Goal: Information Seeking & Learning: Learn about a topic

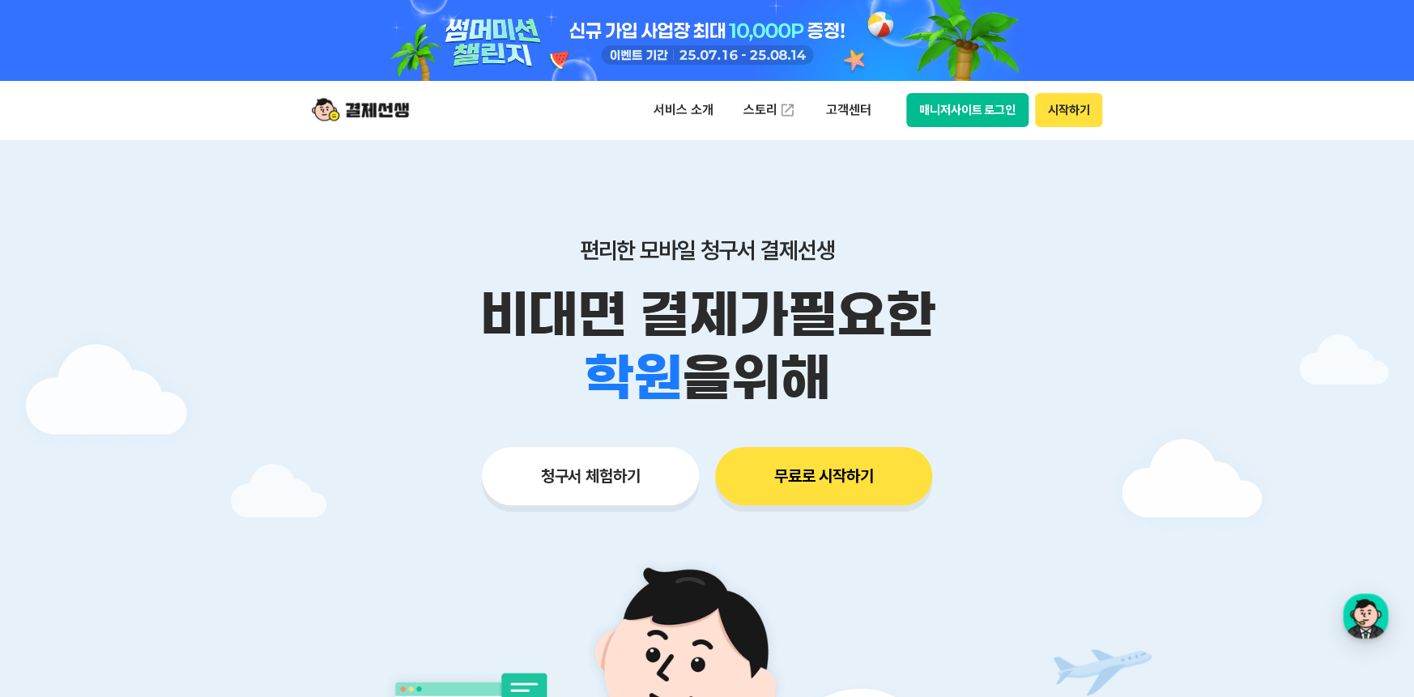
click at [1077, 118] on button "시작하기" at bounding box center [1068, 110] width 67 height 34
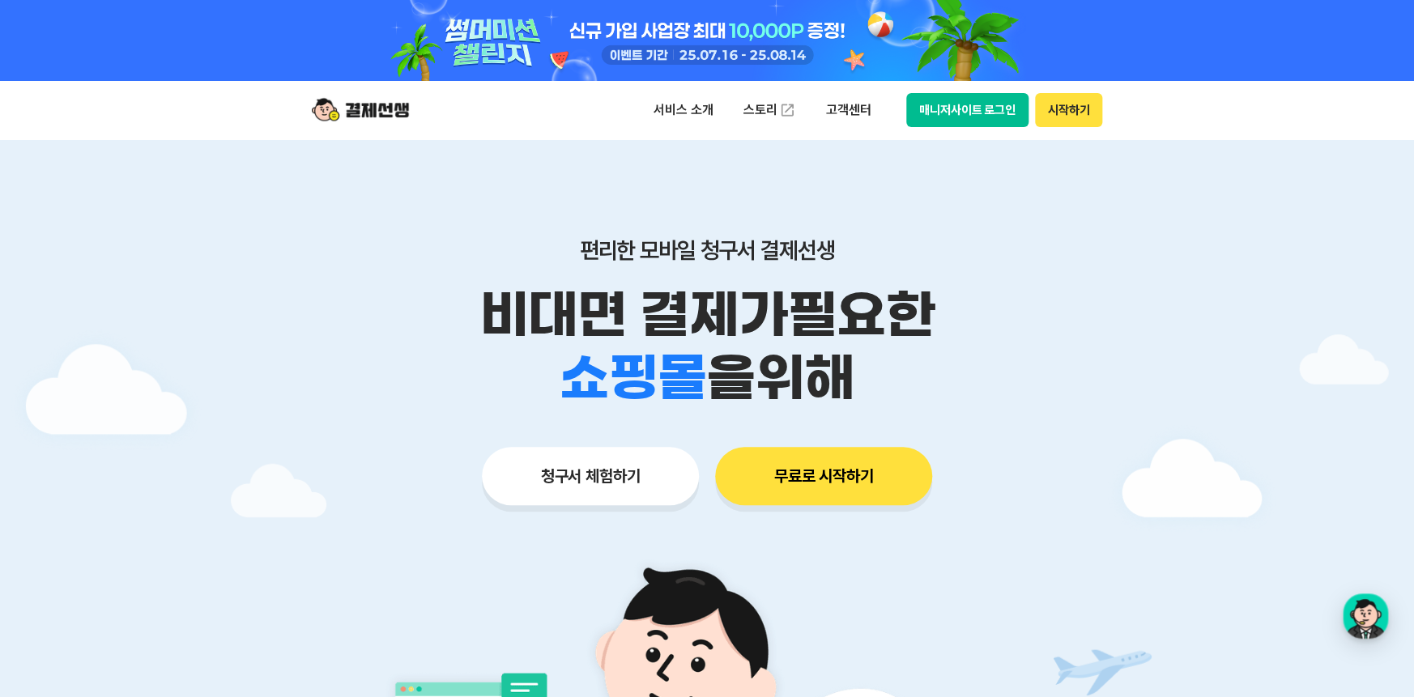
click at [1064, 114] on button "시작하기" at bounding box center [1068, 110] width 67 height 34
click at [942, 101] on button "매니저사이트 로그인" at bounding box center [967, 110] width 122 height 34
click at [689, 113] on p "서비스 소개" at bounding box center [683, 110] width 82 height 29
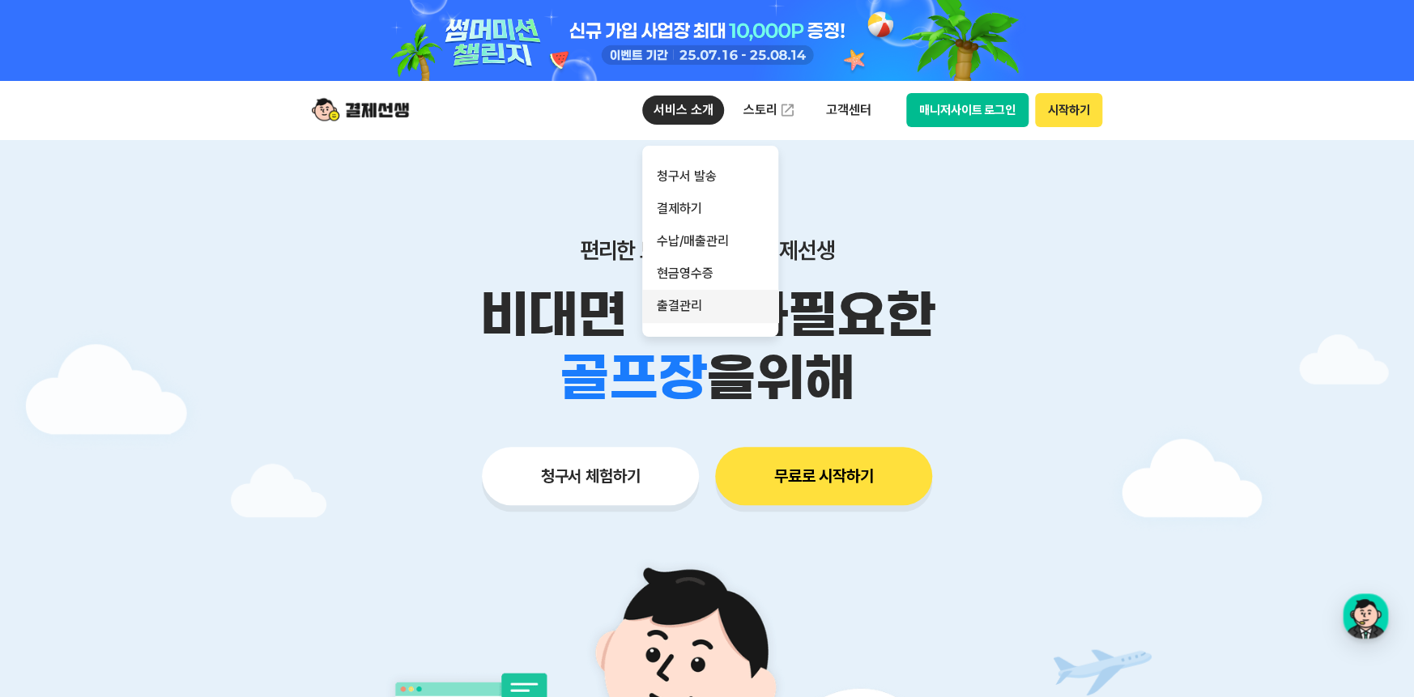
click at [692, 309] on link "출결관리" at bounding box center [710, 306] width 136 height 32
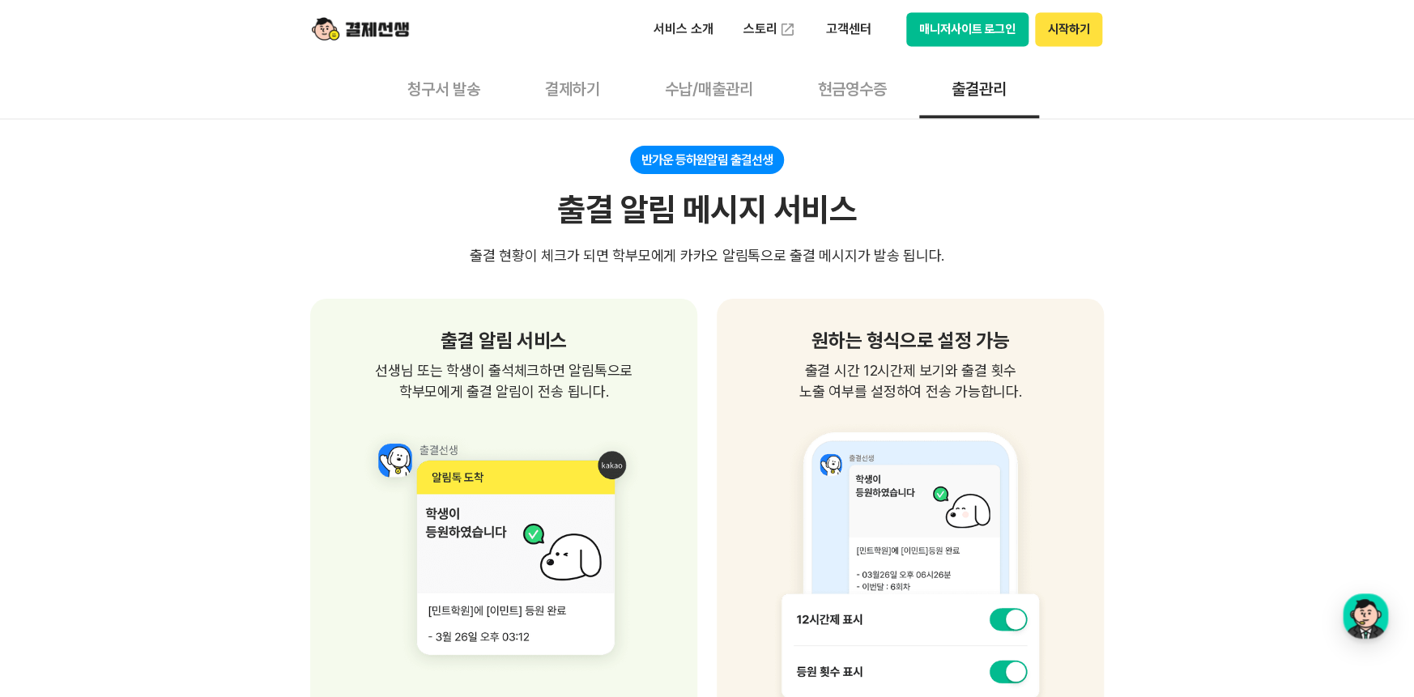
scroll to position [1121, 0]
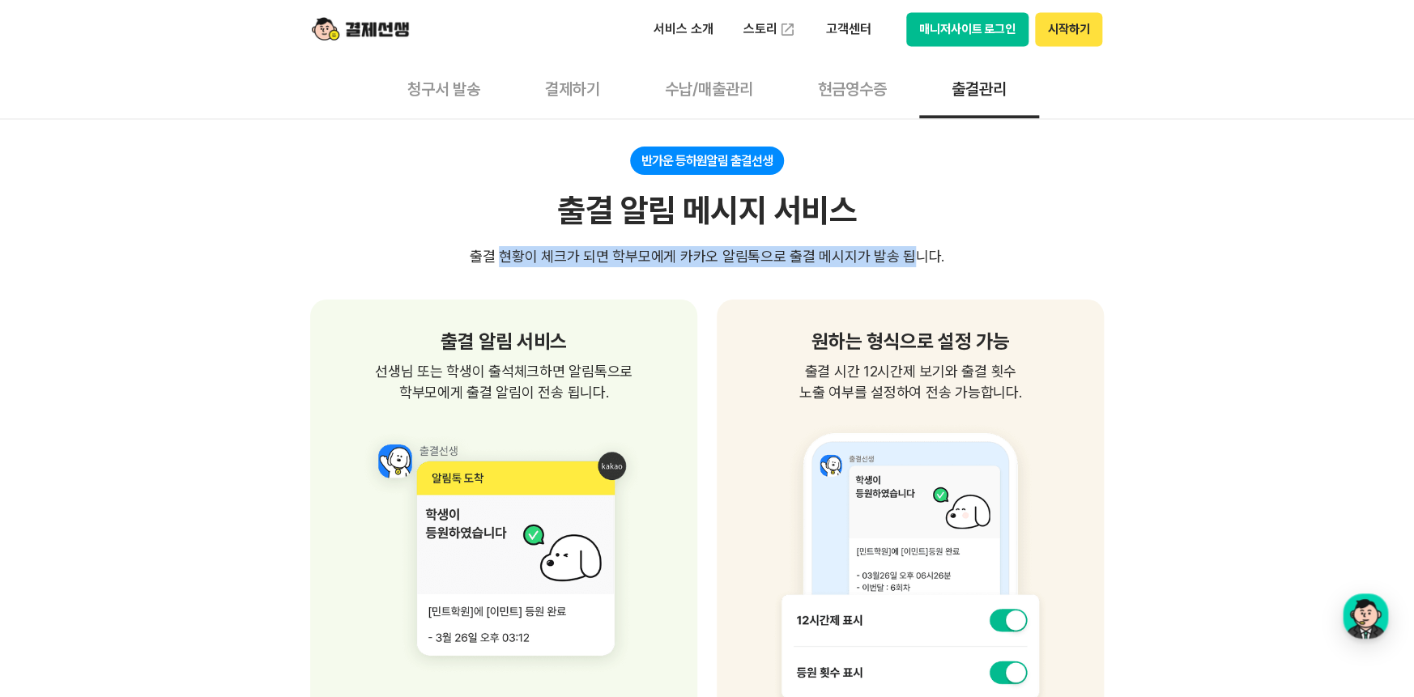
drag, startPoint x: 497, startPoint y: 253, endPoint x: 894, endPoint y: 234, distance: 398.2
click at [894, 234] on div "반가운 등하원알림 출결선생 출결 알림 메시지 서비스 출결 현황이 체크가 되면 학부모에게 카카오 알림톡으로 출결 메시지가 발송 됩니다." at bounding box center [707, 207] width 794 height 121
click at [566, 255] on div "출결 현황이 체크가 되면 학부모에게 카카오 알림톡으로 출결 메시지가 발송 됩니다." at bounding box center [707, 256] width 475 height 21
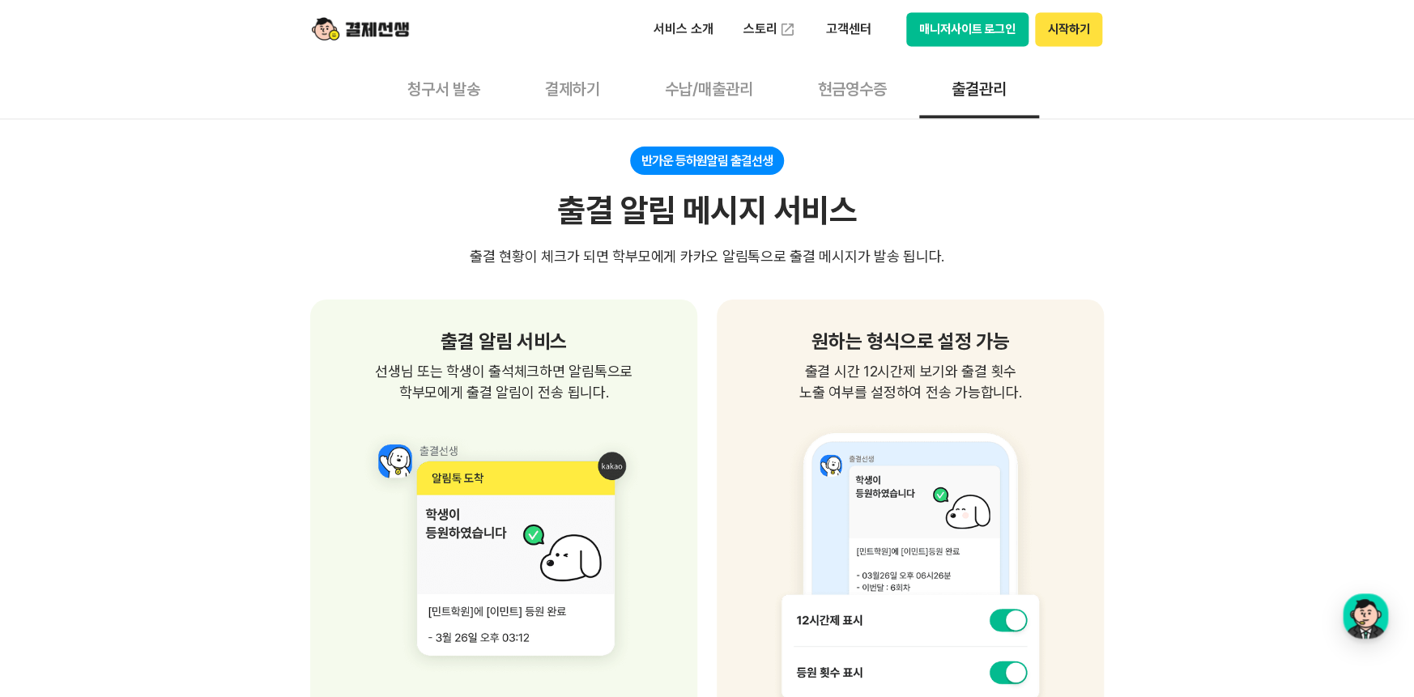
click at [532, 390] on span "선생님 또는 학생이 출석체크하면 알림톡으로 학부모에게 출결 알림이 전송 됩니다." at bounding box center [504, 382] width 348 height 42
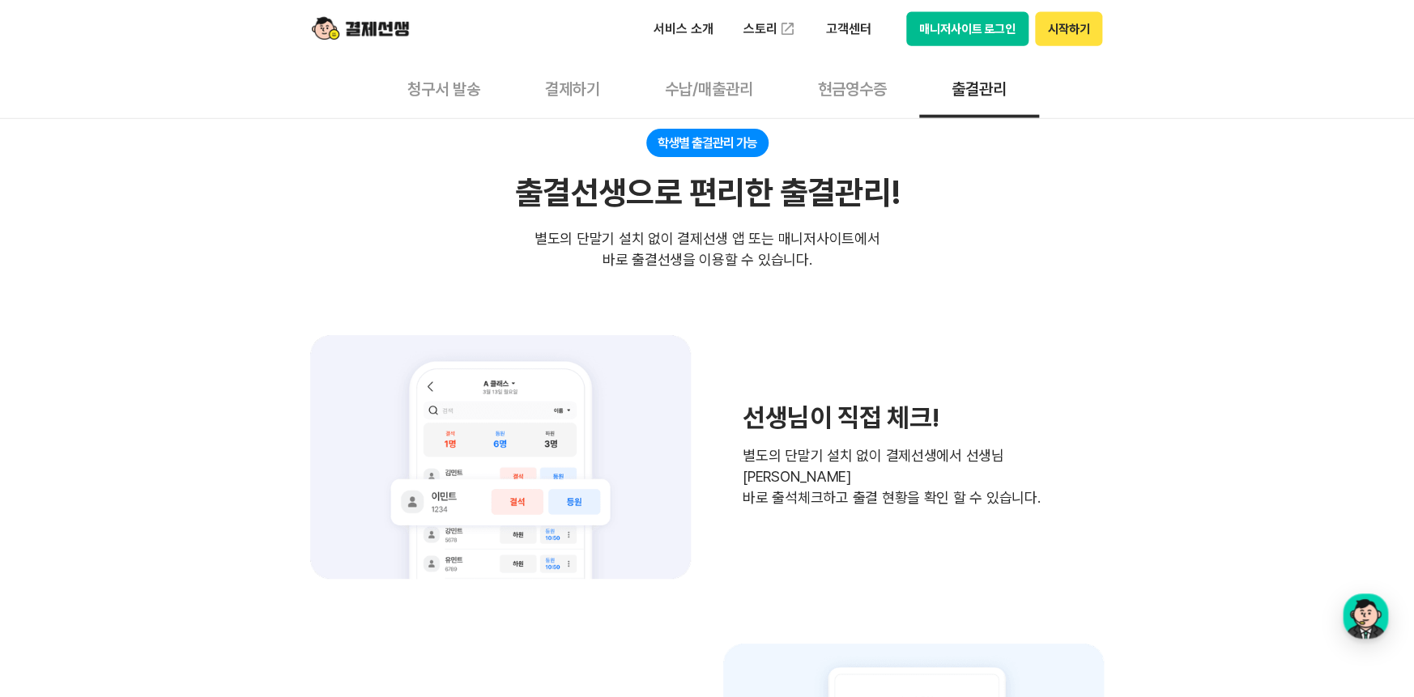
scroll to position [1993, 0]
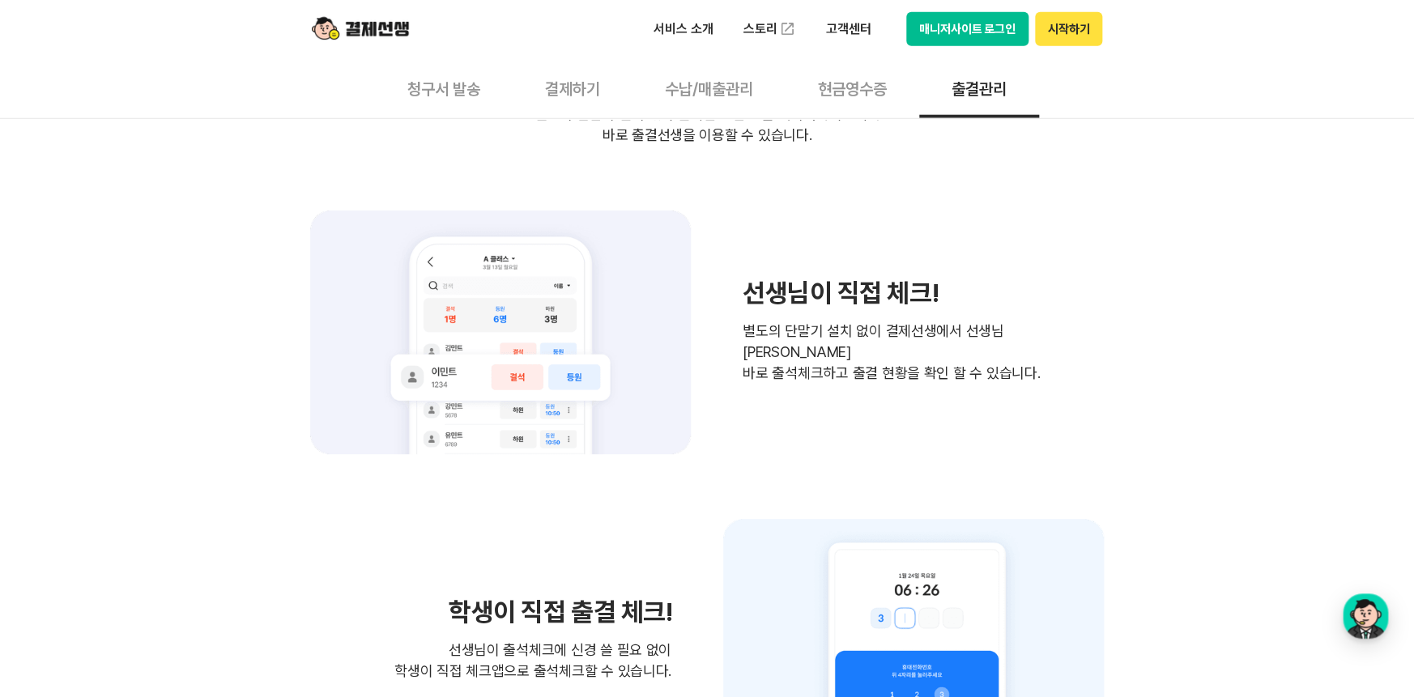
click at [876, 86] on button "현금영수증" at bounding box center [853, 88] width 134 height 60
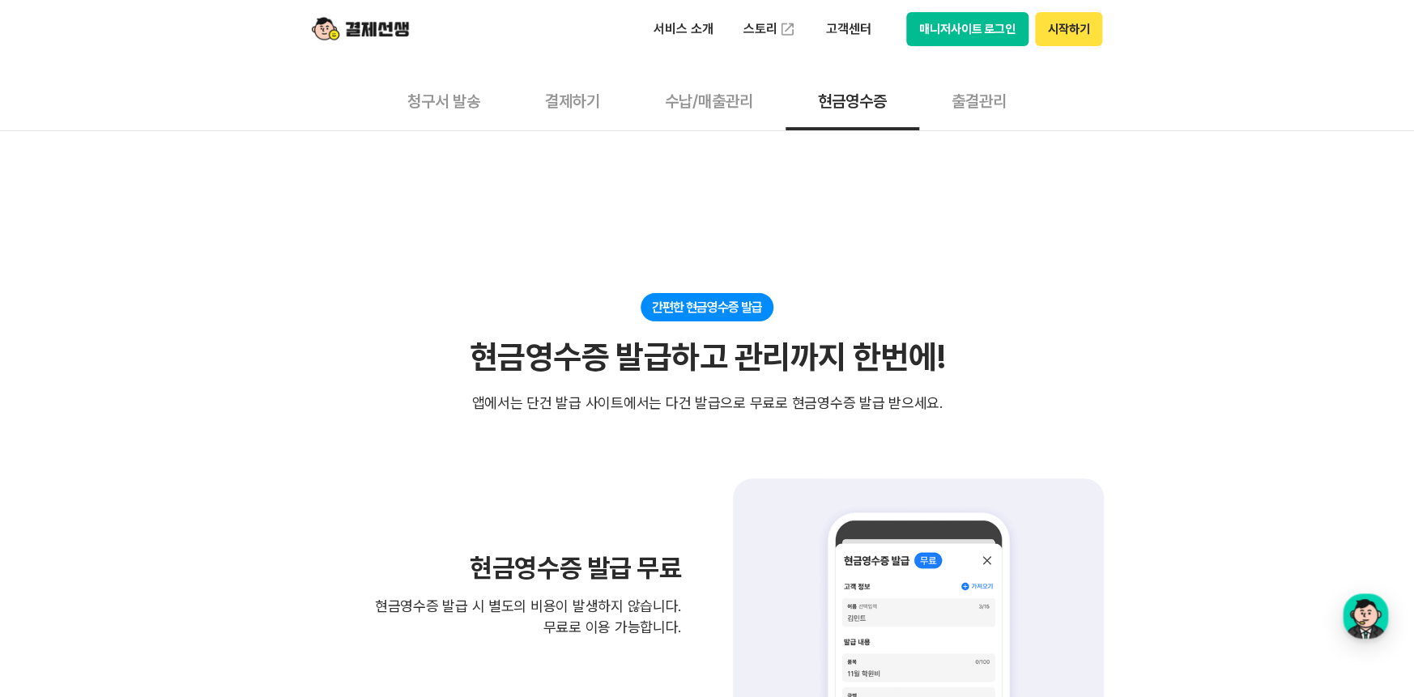
scroll to position [125, 0]
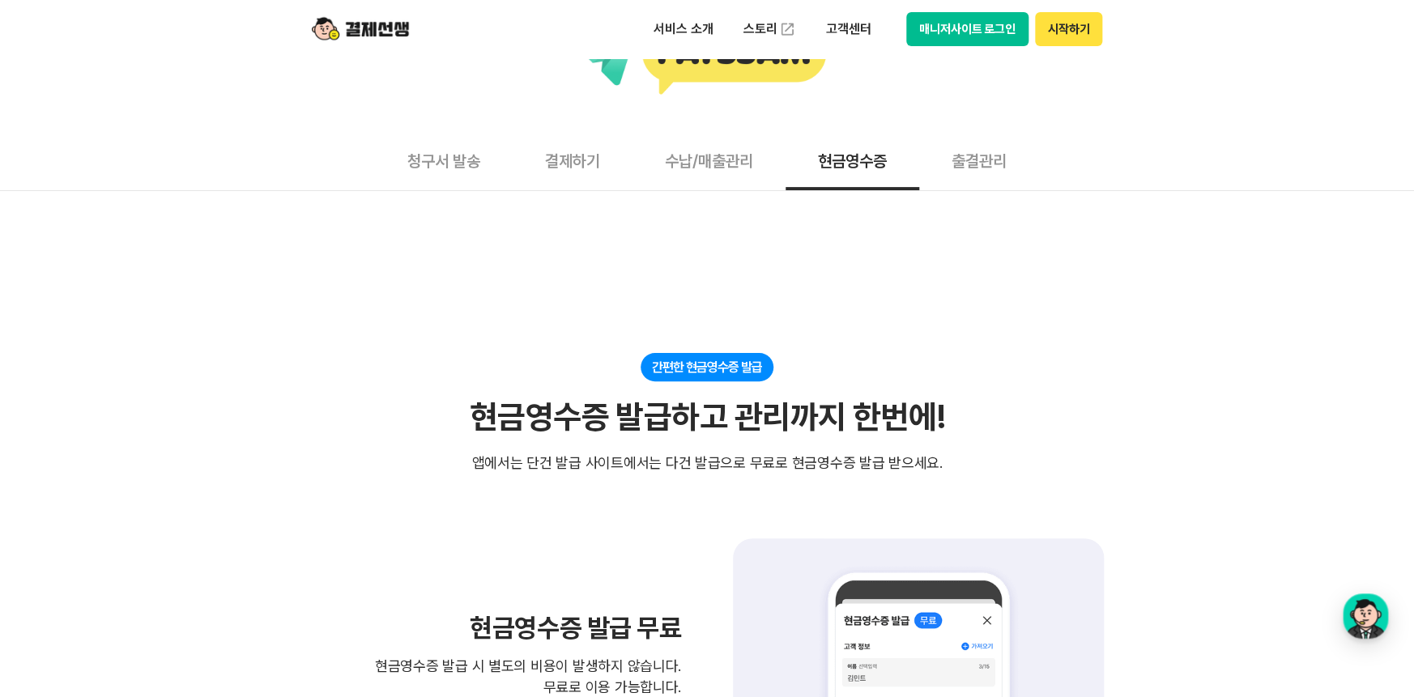
click at [708, 166] on button "수납/매출관리" at bounding box center [709, 160] width 153 height 60
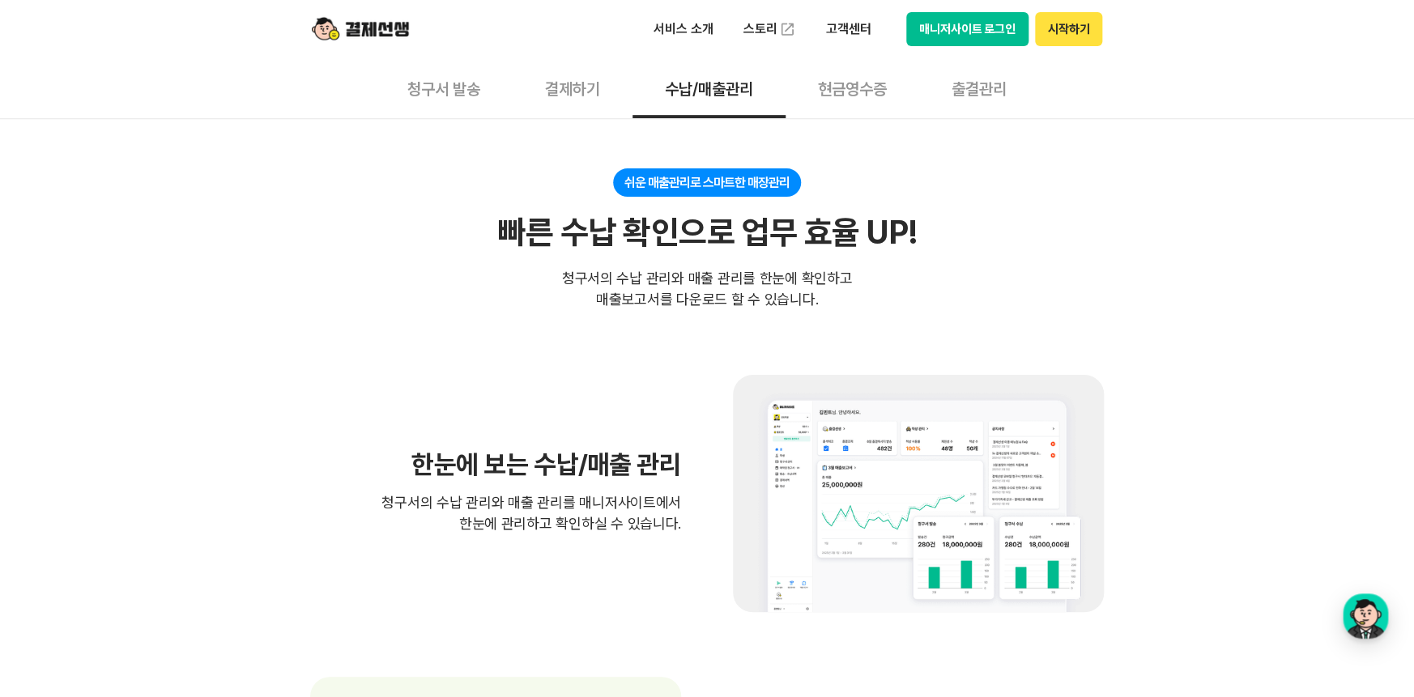
scroll to position [249, 0]
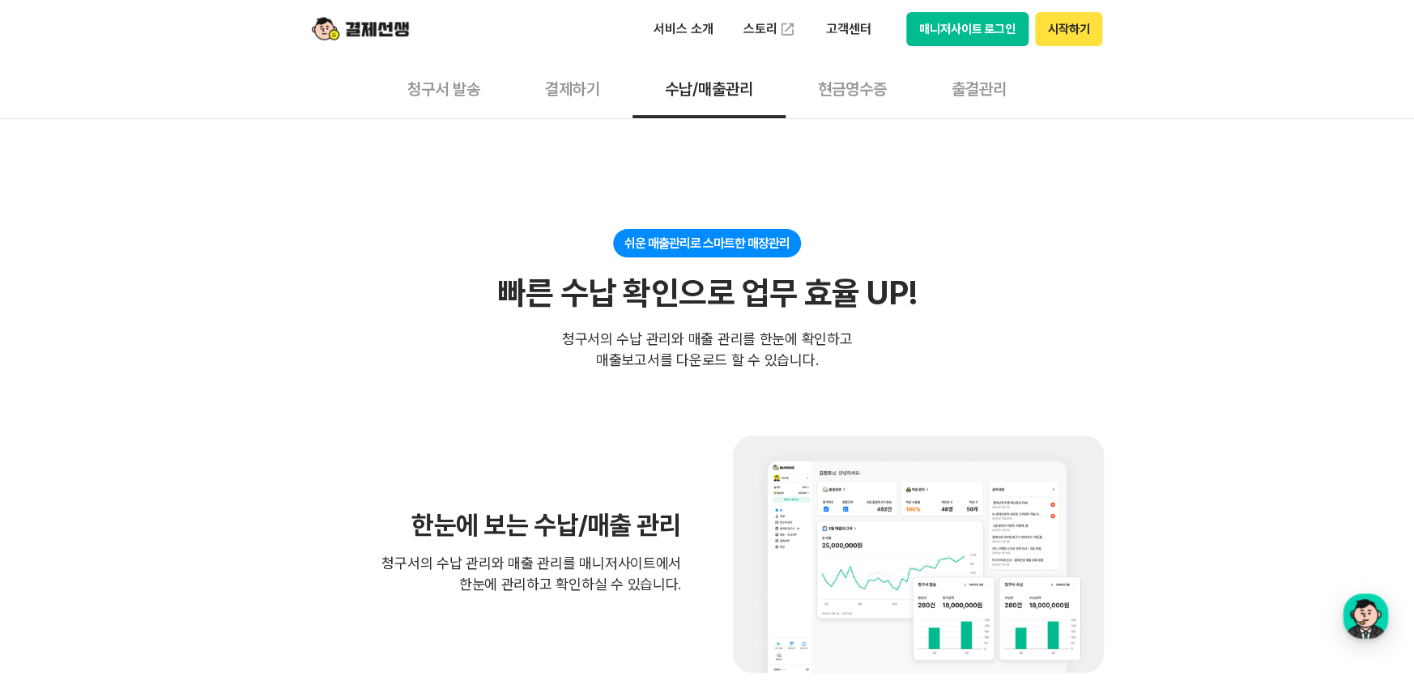
click at [561, 99] on button "결제하기" at bounding box center [573, 88] width 120 height 60
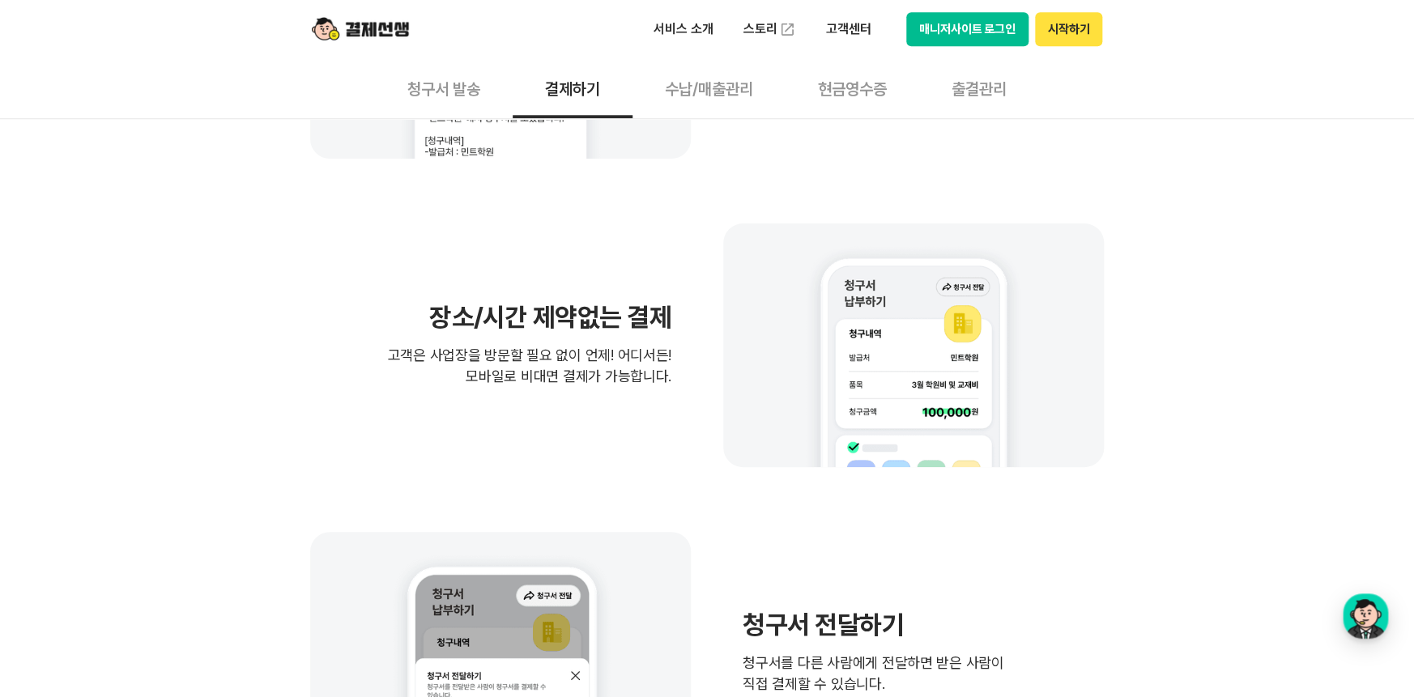
scroll to position [996, 0]
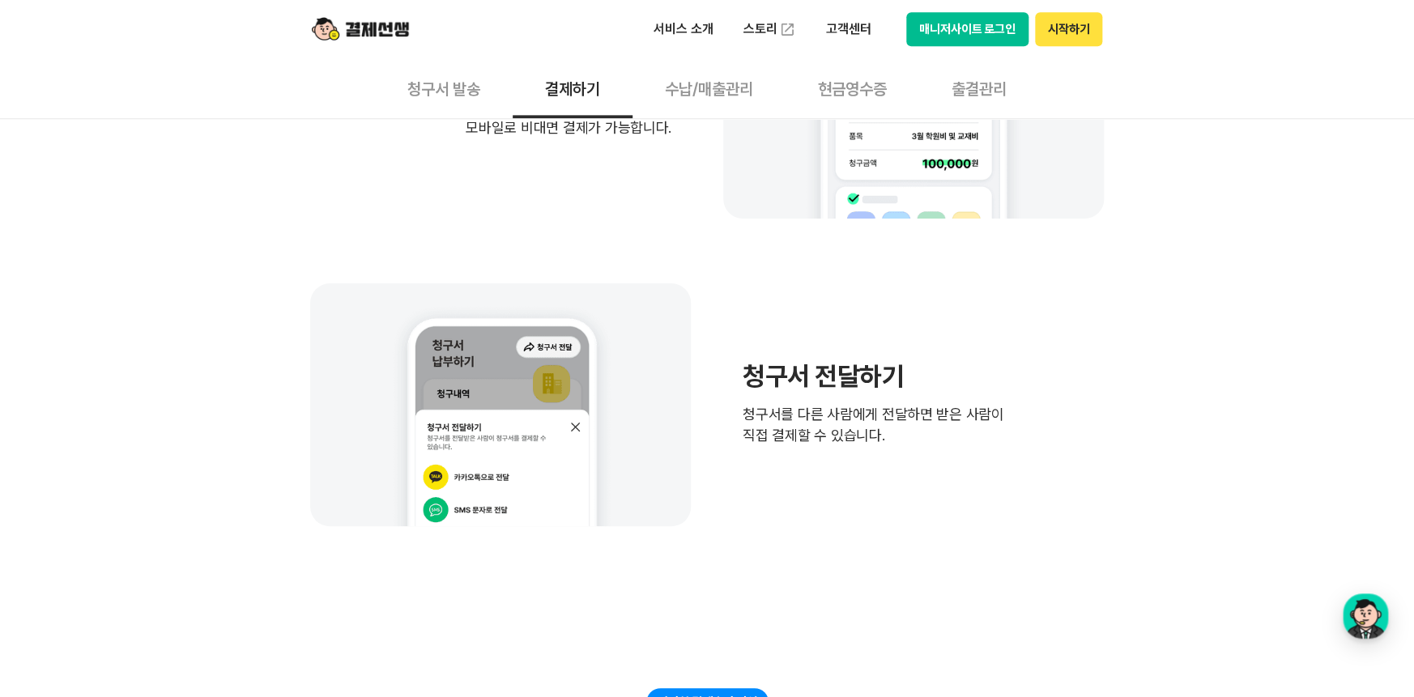
click at [412, 82] on button "청구서 발송" at bounding box center [444, 88] width 138 height 60
